Goal: Information Seeking & Learning: Learn about a topic

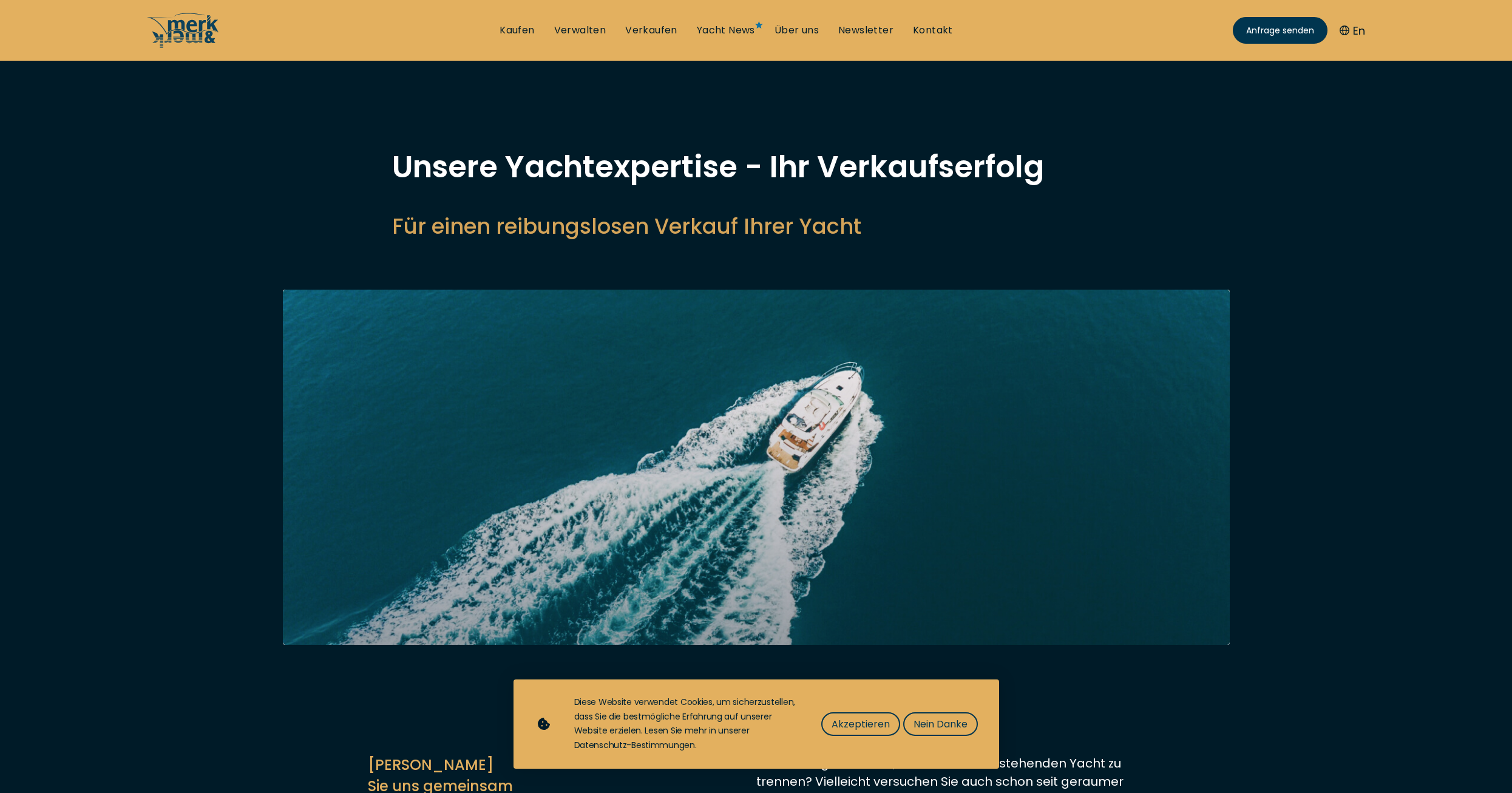
select select "sell"
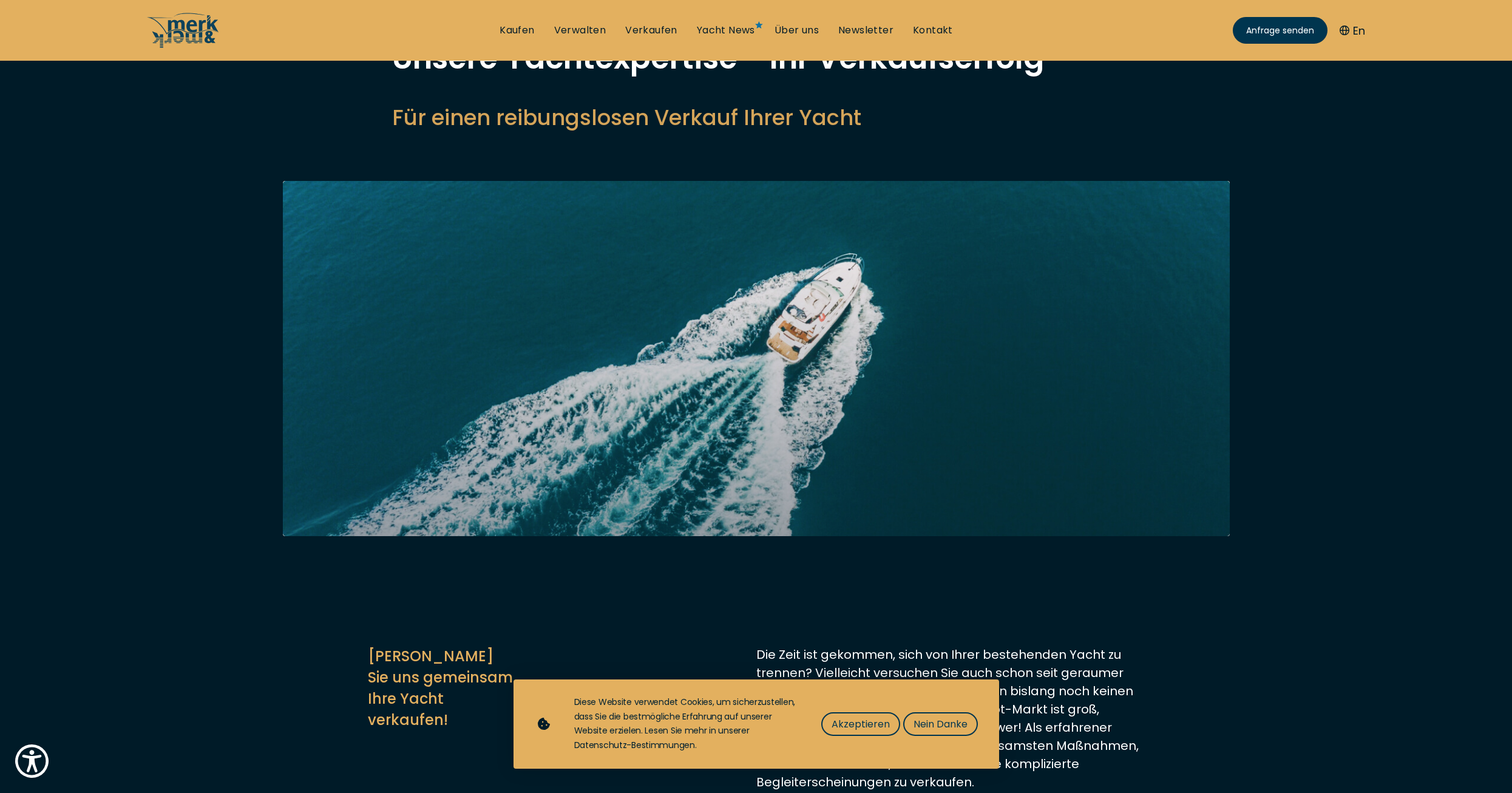
scroll to position [122, 0]
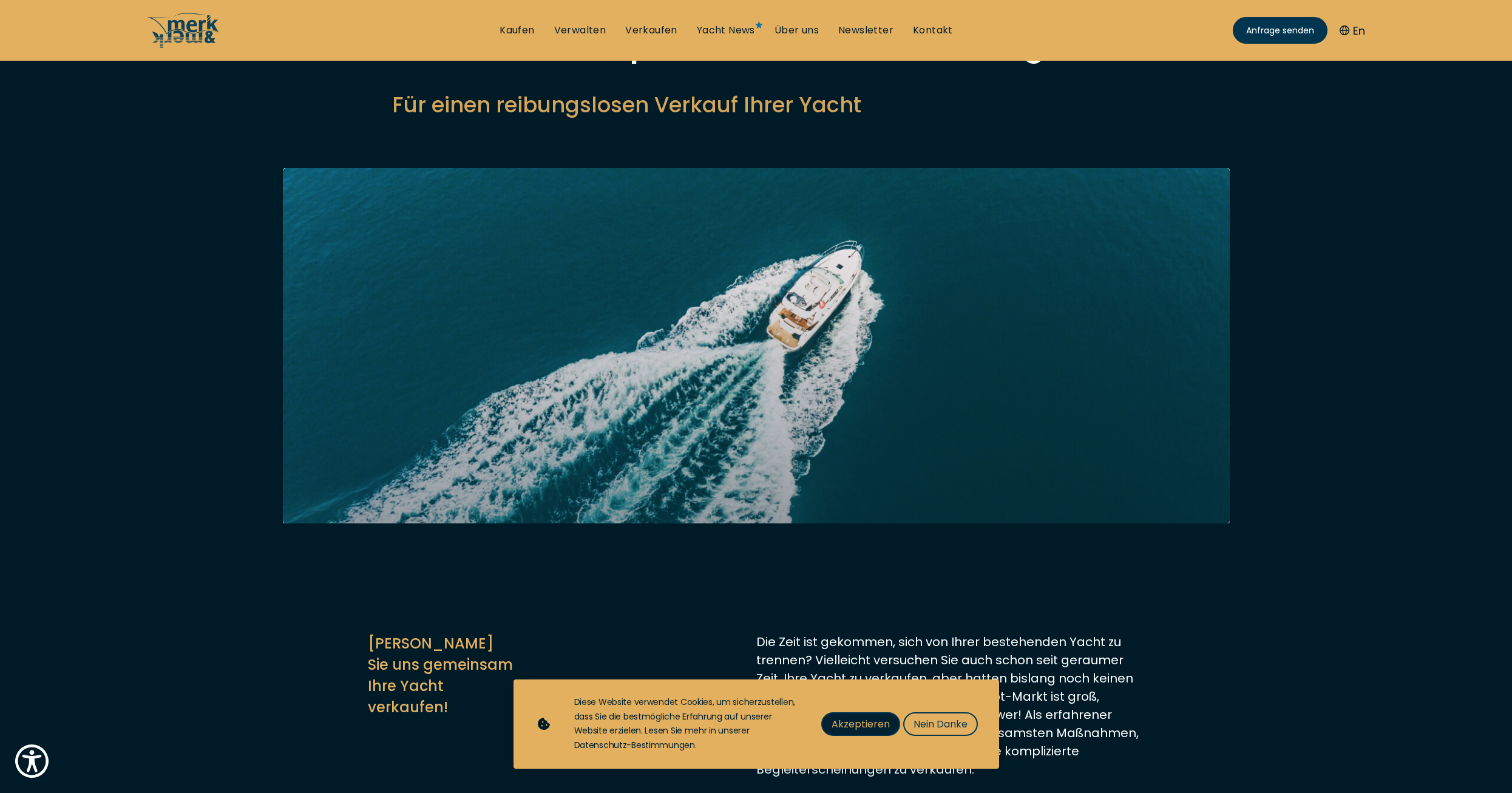
click at [888, 722] on span "Akzeptieren" at bounding box center [861, 724] width 59 height 15
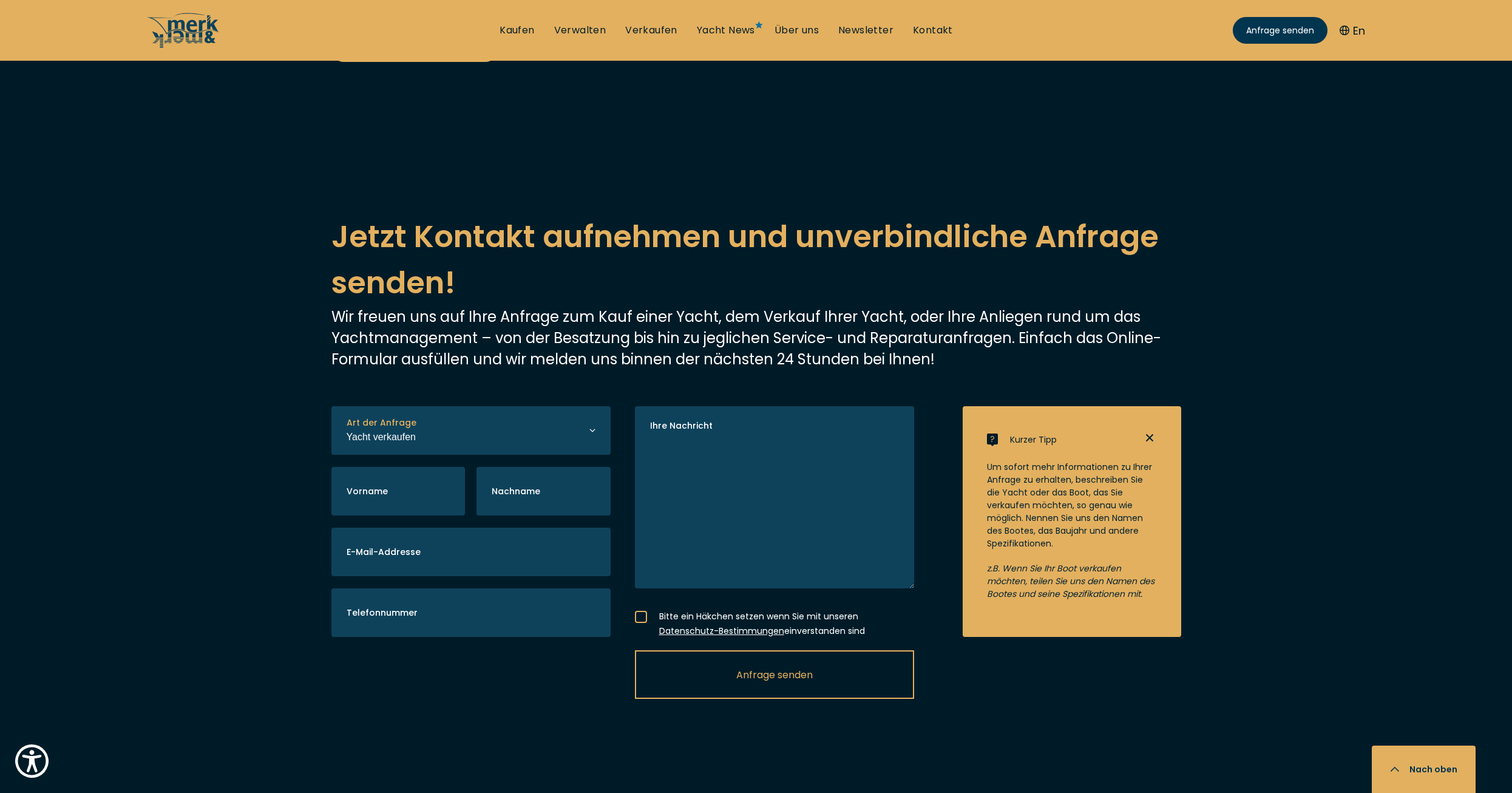
scroll to position [2488, 0]
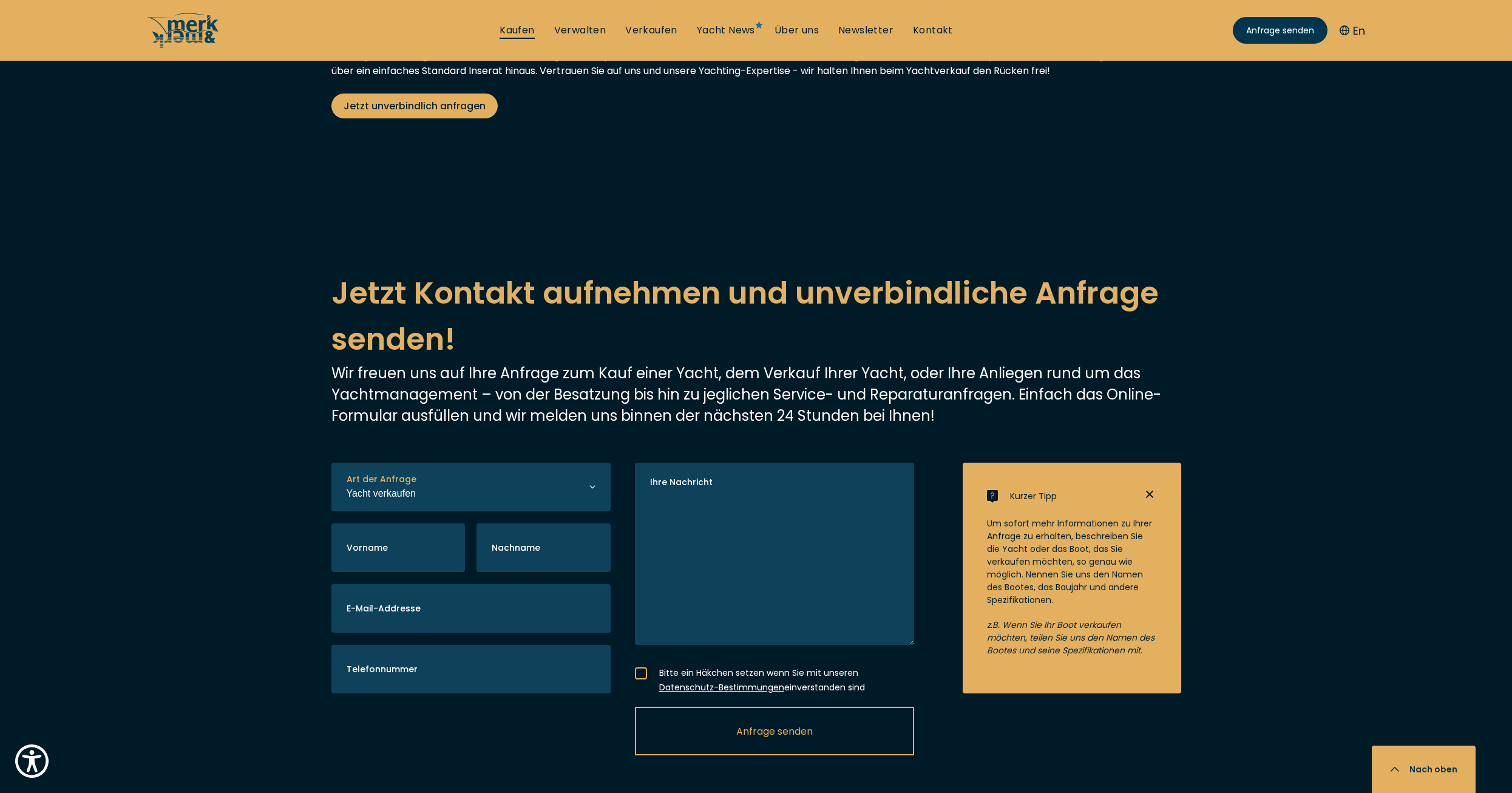
click at [519, 26] on link "Kaufen" at bounding box center [517, 30] width 35 height 14
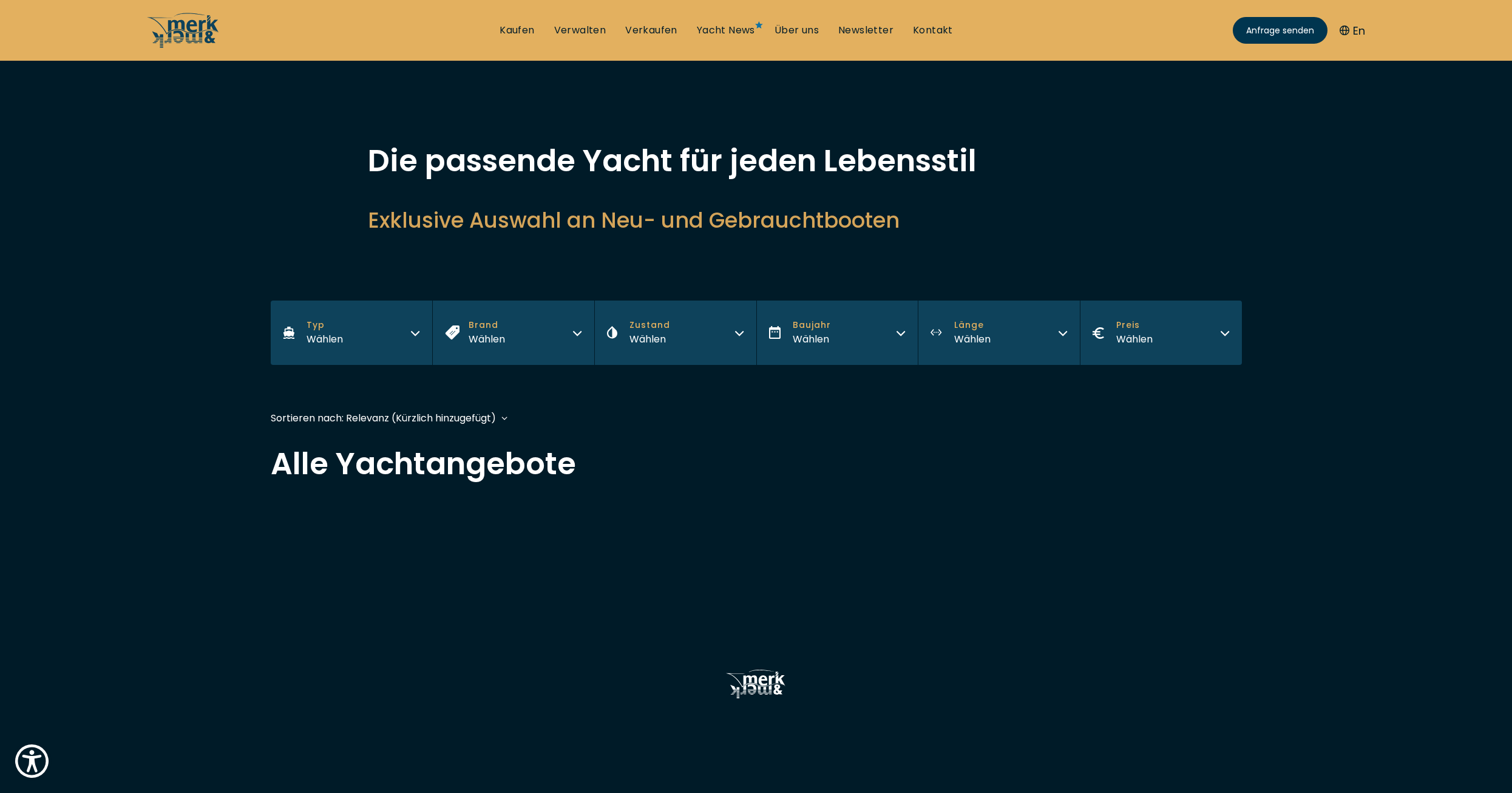
click at [410, 329] on icon "button" at bounding box center [415, 331] width 10 height 10
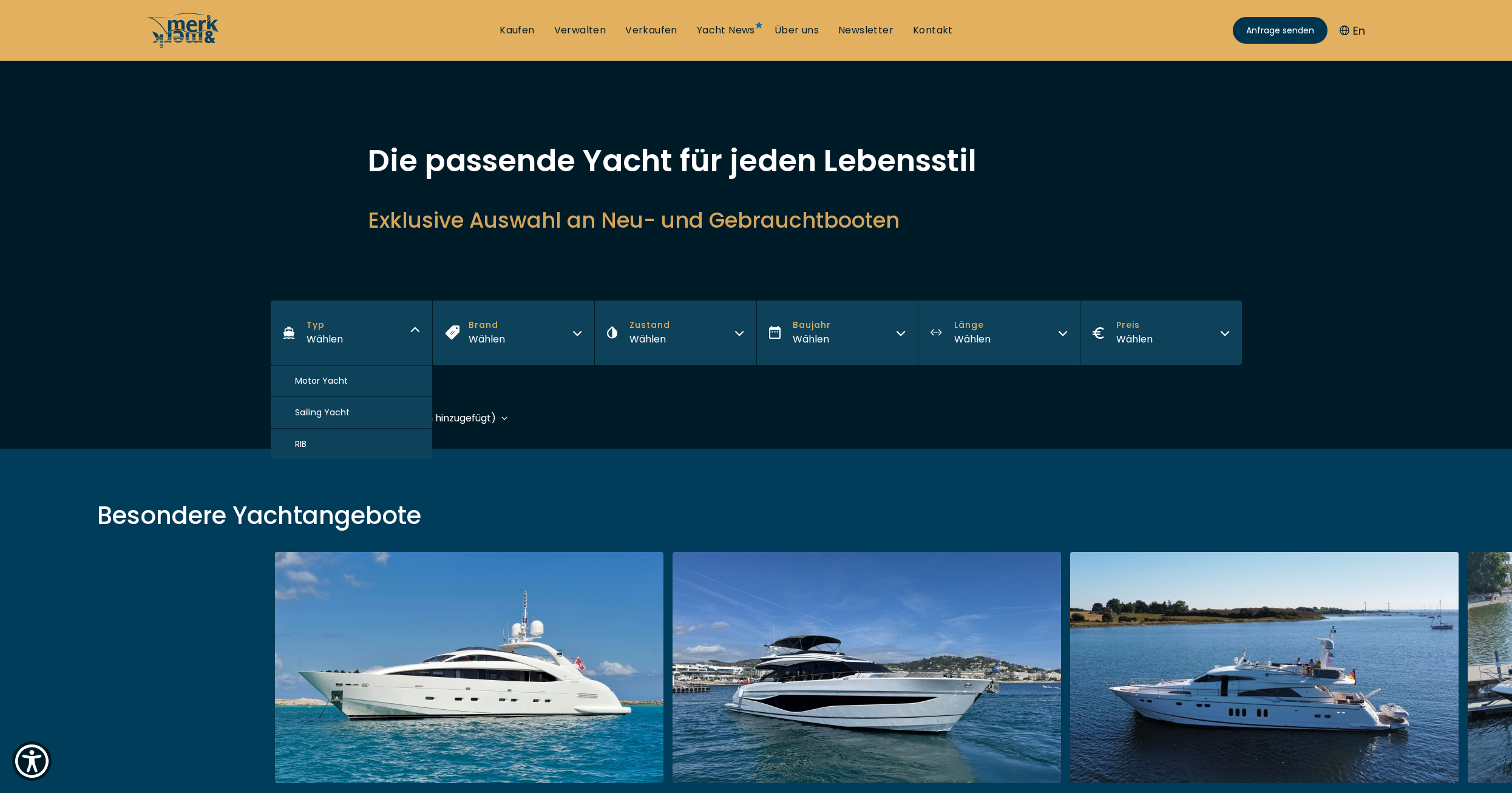
click at [346, 377] on button "Motor Yacht" at bounding box center [352, 381] width 162 height 32
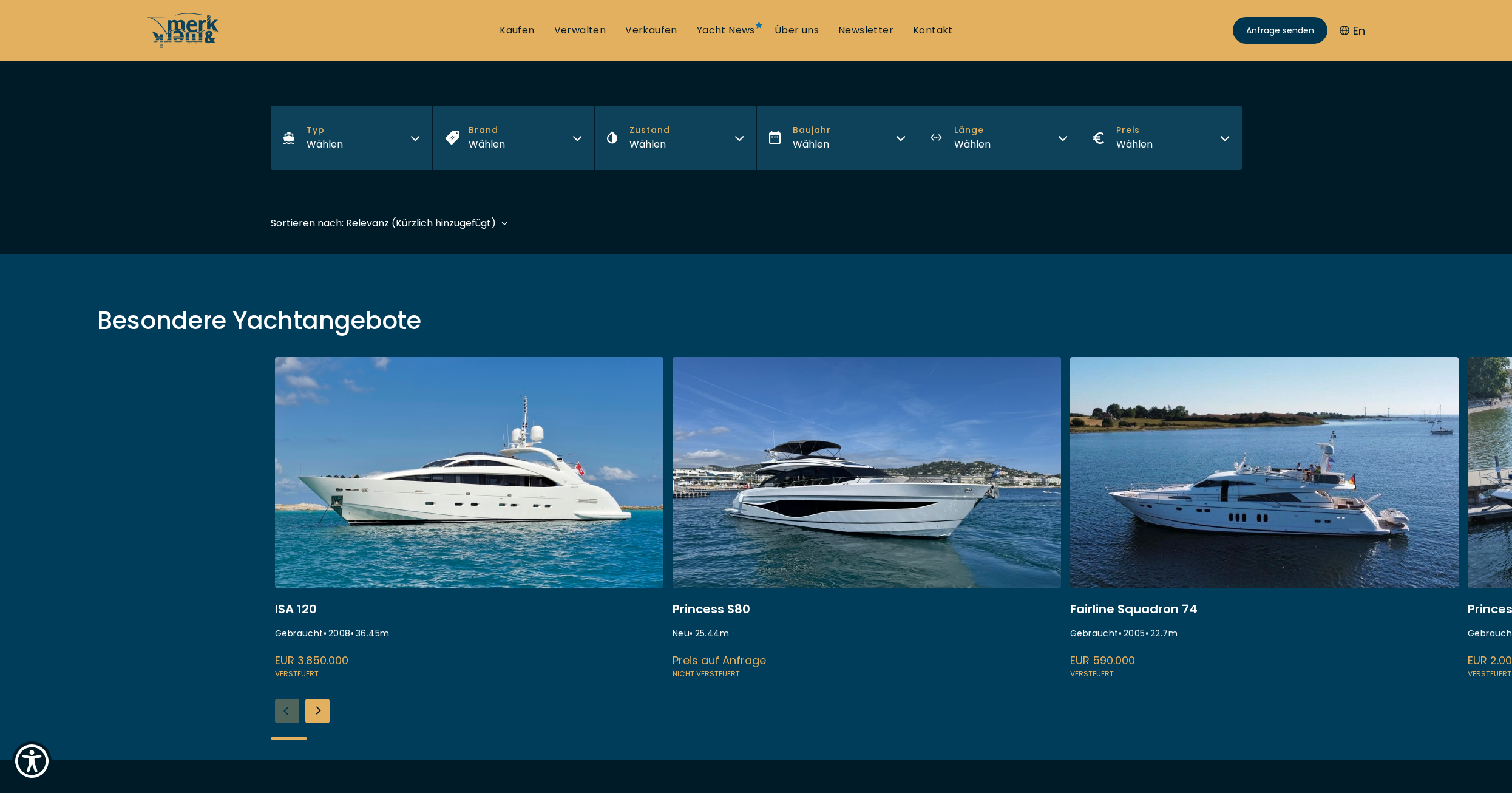
scroll to position [301, 0]
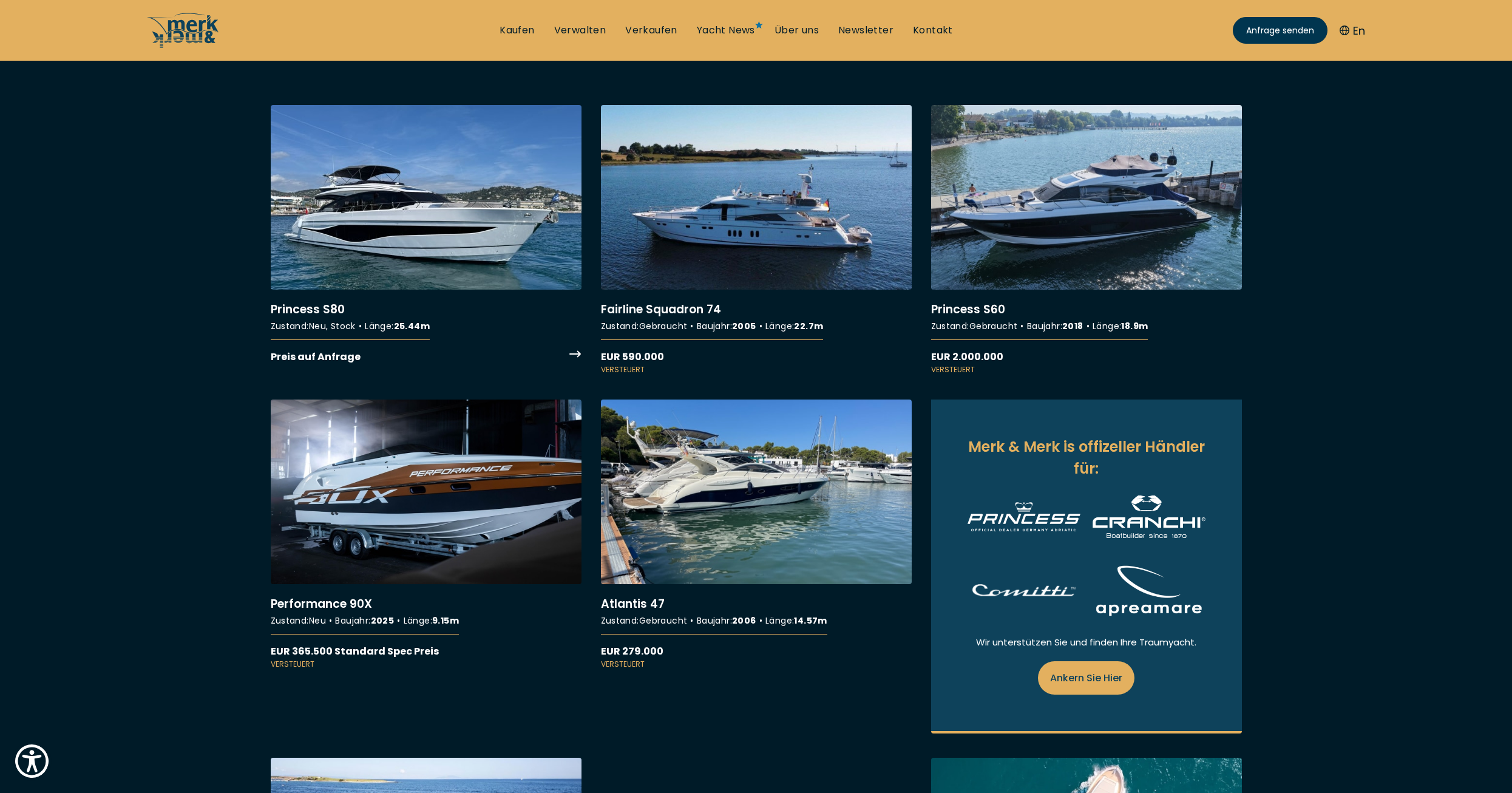
scroll to position [425, 0]
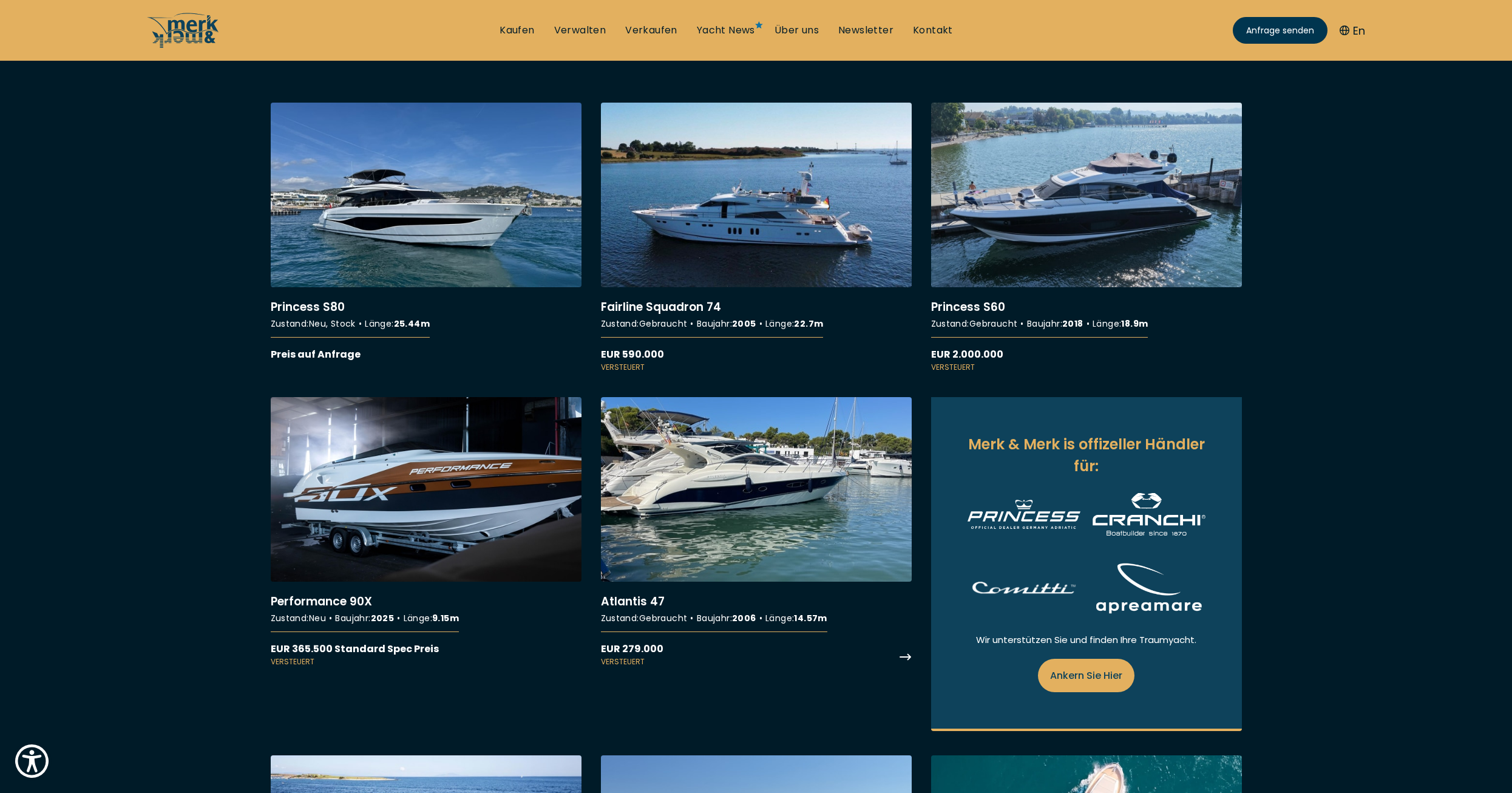
click at [700, 443] on link "More details about Atlantis 47" at bounding box center [756, 532] width 311 height 270
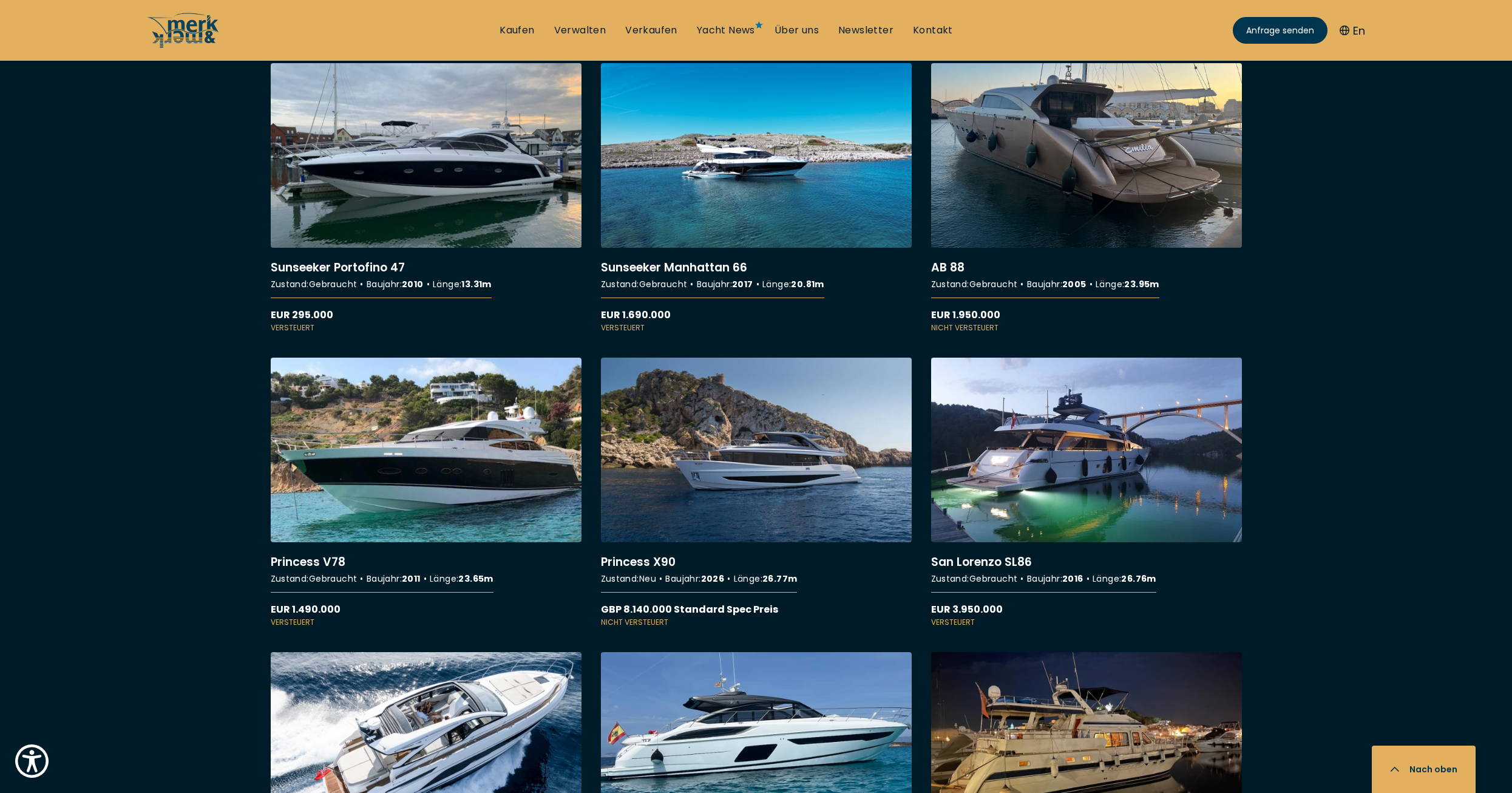
scroll to position [1457, 0]
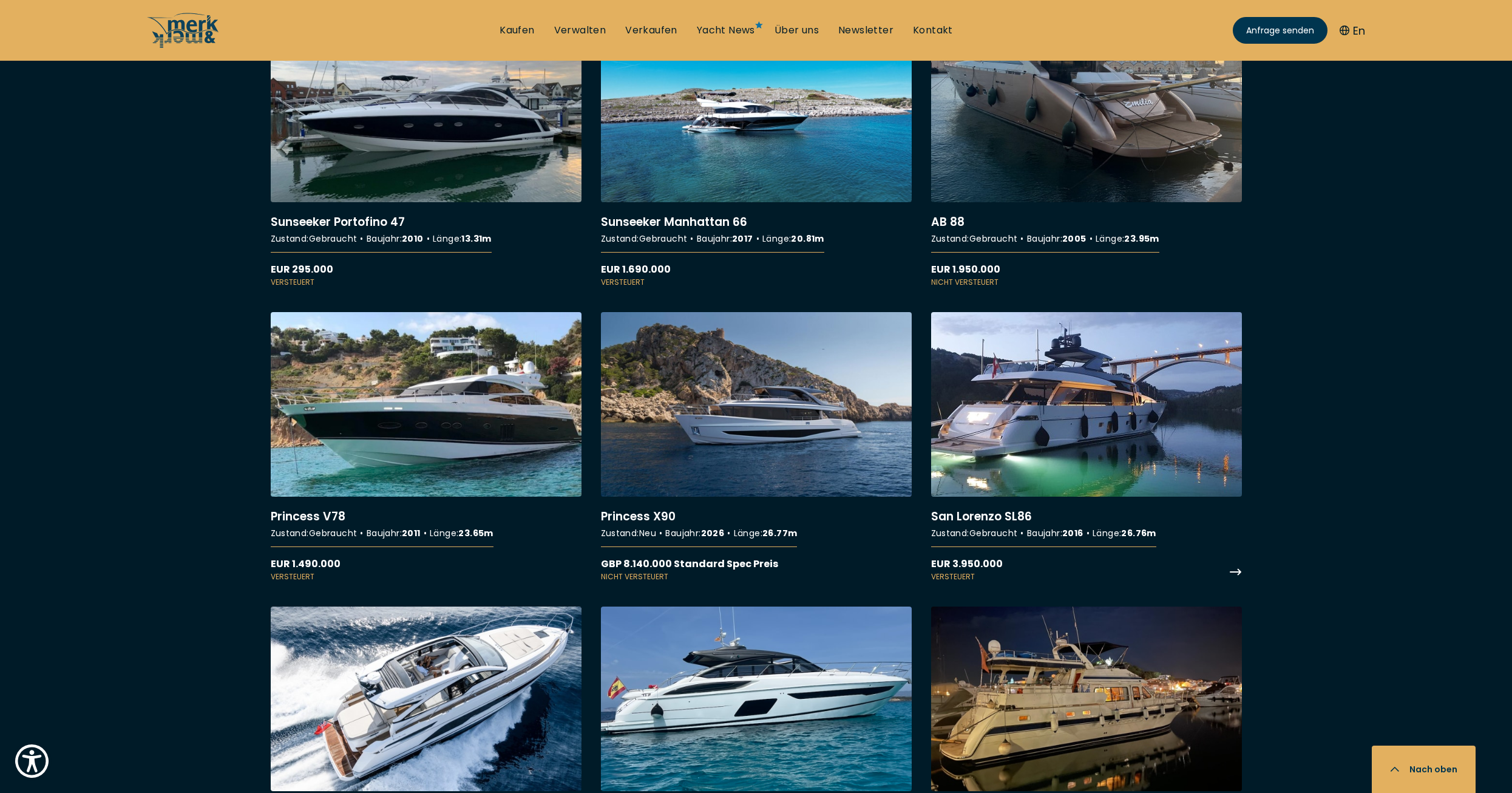
click at [1015, 377] on link "More details about [GEOGRAPHIC_DATA] SL86" at bounding box center [1087, 447] width 311 height 270
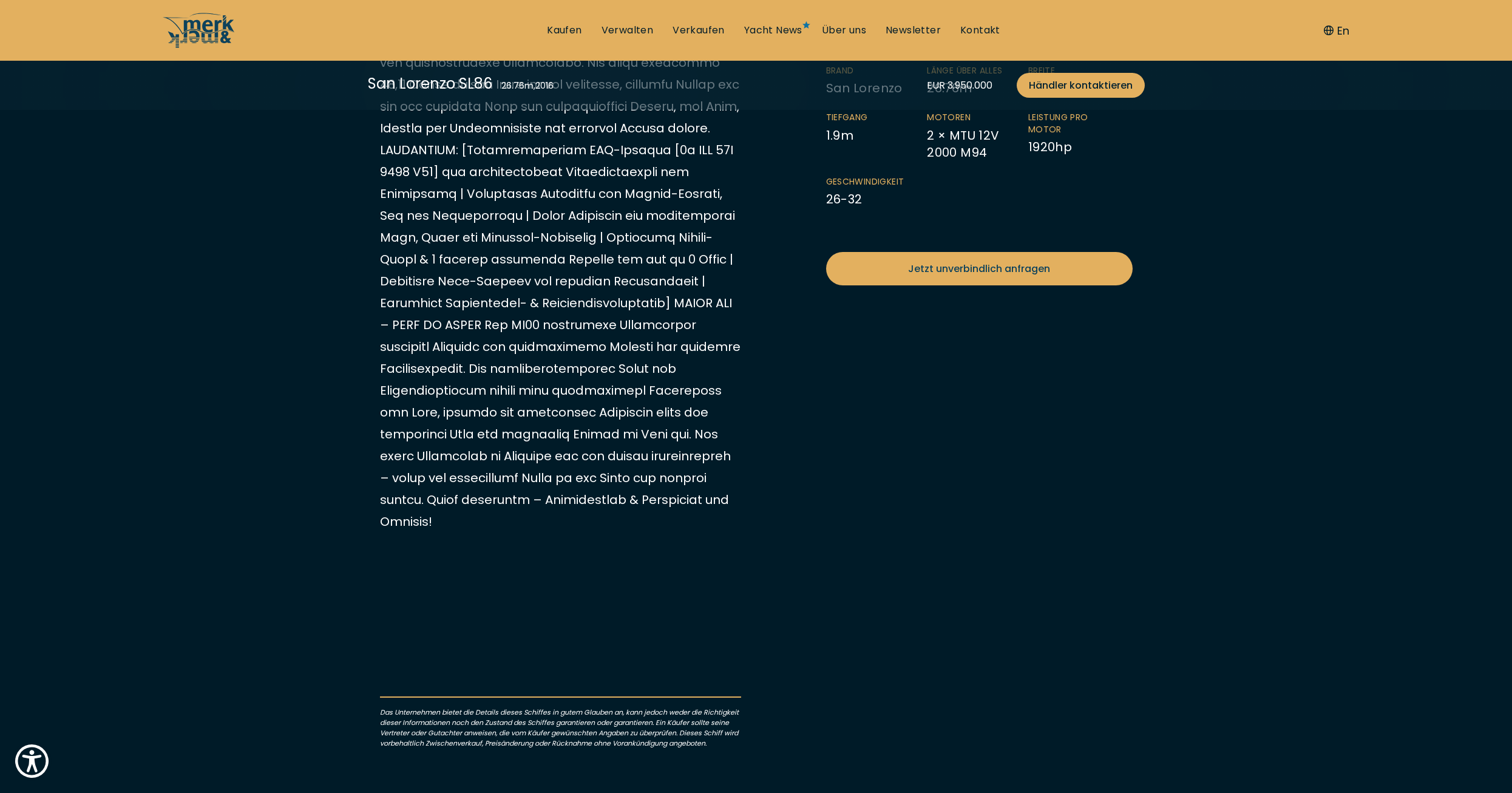
scroll to position [546, 0]
